Goal: Transaction & Acquisition: Purchase product/service

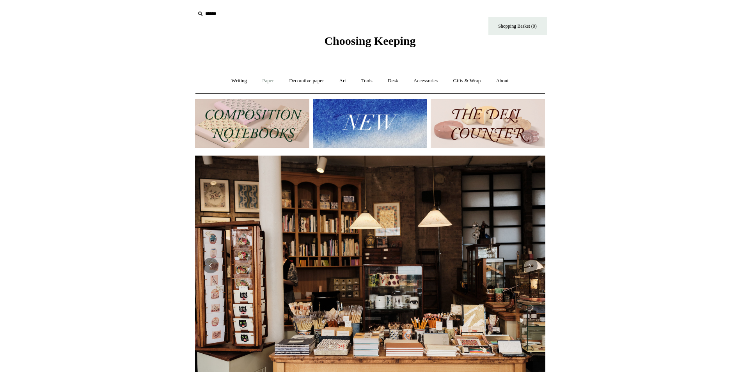
click at [268, 78] on link "Paper +" at bounding box center [268, 81] width 26 height 21
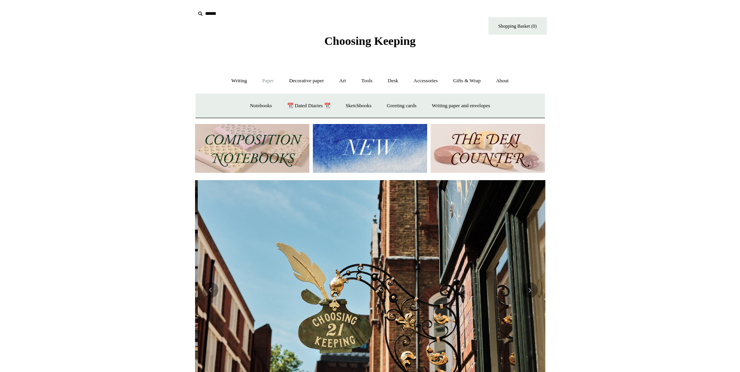
scroll to position [0, 350]
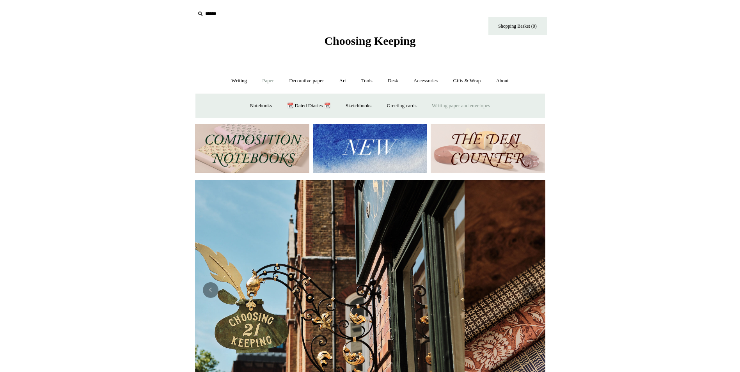
click at [440, 102] on link "Writing paper and envelopes +" at bounding box center [461, 106] width 72 height 21
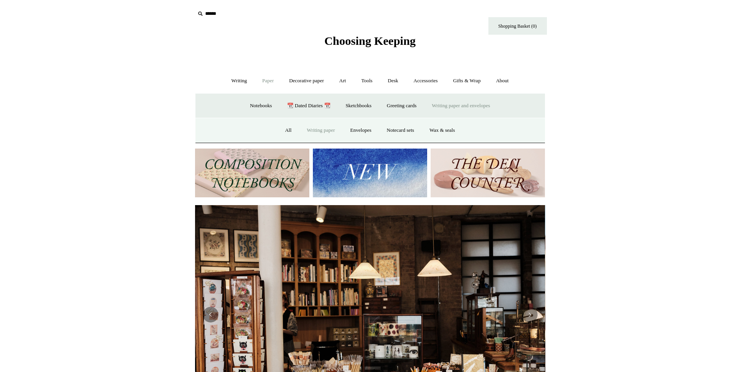
scroll to position [0, 0]
click at [332, 133] on link "Writing paper" at bounding box center [321, 130] width 42 height 21
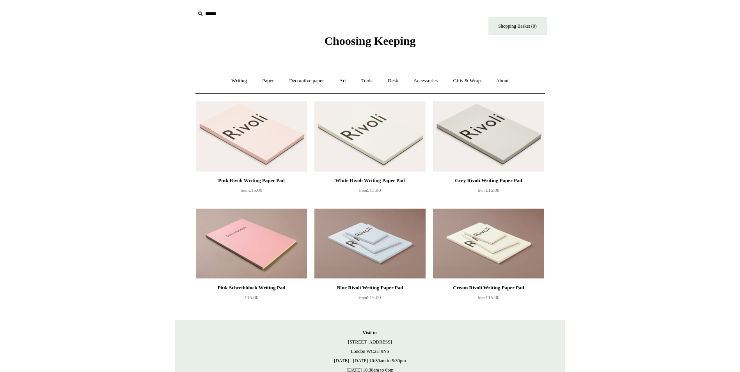
click at [228, 176] on div "Pink Rivoli Writing Paper Pad" at bounding box center [251, 180] width 107 height 9
click at [472, 249] on img at bounding box center [488, 244] width 111 height 70
